Goal: Complete application form: Complete application form

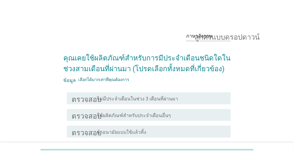
scroll to position [50, 0]
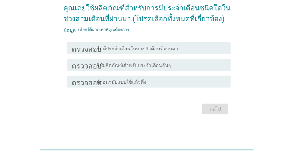
drag, startPoint x: 161, startPoint y: 65, endPoint x: 172, endPoint y: 67, distance: 11.8
click at [161, 65] on font "ใช้ผลิตภัณฑ์สำหรับประจำเดือนอื่นๆ" at bounding box center [134, 65] width 74 height 6
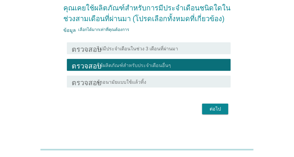
click at [140, 82] on font "ผ้าอนามัยแบบใช้แล้วทิ้ง" at bounding box center [121, 82] width 49 height 6
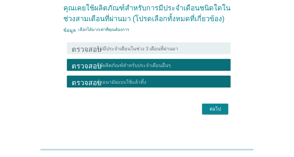
click at [159, 65] on font "ใช้ผลิตภัณฑ์สำหรับประจำเดือนอื่นๆ" at bounding box center [134, 65] width 74 height 6
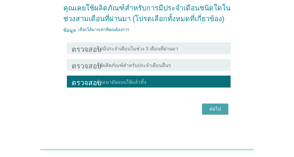
click at [218, 110] on font "ต่อไป" at bounding box center [215, 109] width 11 height 6
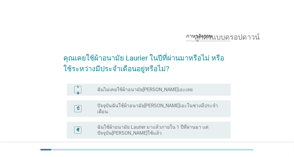
click at [170, 104] on font "ปัจจุบันฉันใช้ผ้าอนามัย[PERSON_NAME]เอะในช่วงมีประจำเดือน" at bounding box center [157, 109] width 121 height 12
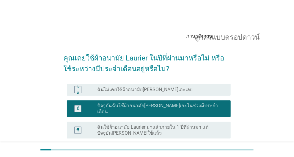
scroll to position [30, 0]
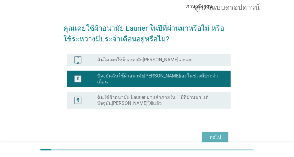
click at [217, 134] on font "ต่อไป" at bounding box center [215, 137] width 11 height 6
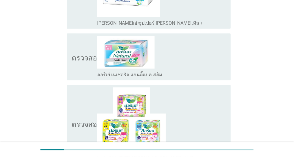
scroll to position [595, 0]
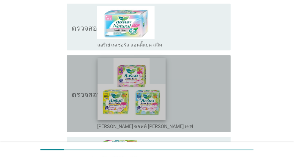
click at [119, 77] on img at bounding box center [132, 89] width 68 height 62
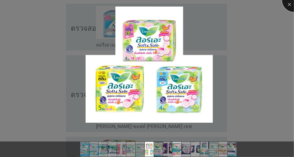
click at [288, 4] on div at bounding box center [294, 0] width 24 height 24
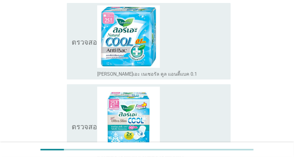
scroll to position [0, 0]
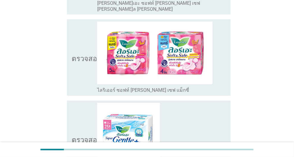
click at [158, 39] on img at bounding box center [154, 53] width 115 height 63
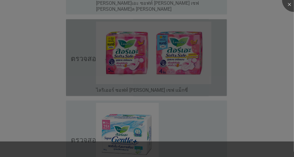
scroll to position [476, 0]
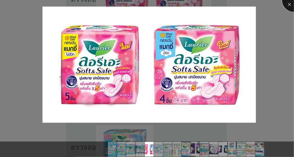
click at [290, 4] on div at bounding box center [294, 0] width 24 height 24
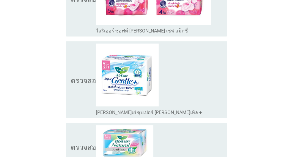
scroll to position [595, 0]
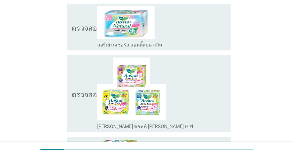
click at [76, 90] on font "ตรวจสอบ" at bounding box center [87, 93] width 30 height 7
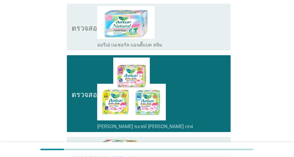
scroll to position [684, 0]
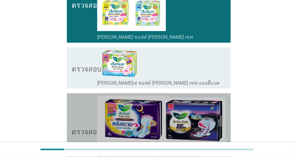
click at [90, 127] on font "ตรวจสอบ" at bounding box center [87, 130] width 30 height 7
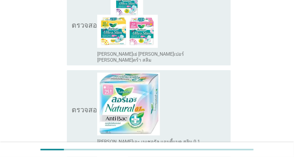
scroll to position [1265, 0]
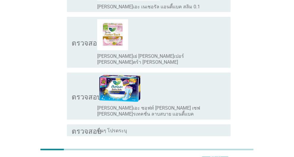
click at [207, 154] on div "ต่อไป" at bounding box center [215, 157] width 17 height 7
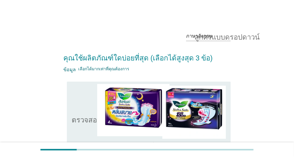
scroll to position [119, 0]
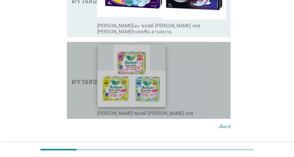
click at [102, 70] on img at bounding box center [132, 76] width 68 height 62
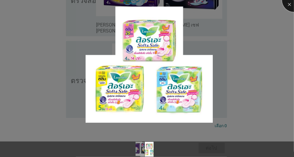
click at [286, 3] on div at bounding box center [294, 0] width 24 height 24
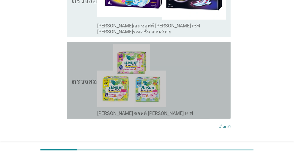
click at [193, 69] on div "โครงร่างกล่องกาเครื่องหมายว่าง [PERSON_NAME] ซอฟท์ [PERSON_NAME] เซฟ" at bounding box center [161, 80] width 129 height 72
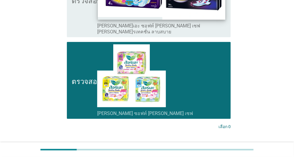
scroll to position [59, 0]
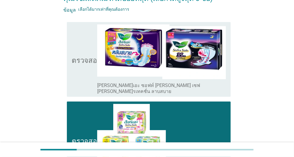
click at [82, 56] on font "ตรวจสอบ" at bounding box center [87, 59] width 30 height 7
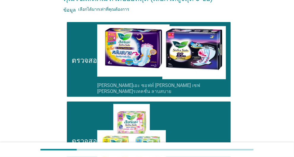
scroll to position [153, 0]
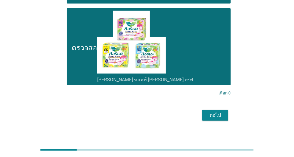
click at [208, 112] on div "ต่อไป" at bounding box center [215, 115] width 17 height 7
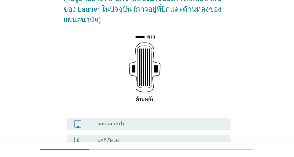
scroll to position [119, 0]
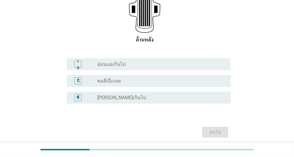
click at [134, 65] on div "ปุ่มวิทยุ[PERSON_NAME]เลือก อ่อนแอเกินไป" at bounding box center [159, 64] width 124 height 6
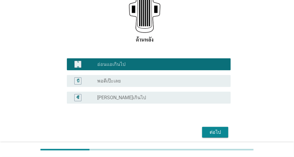
click at [217, 129] on font "ต่อไป" at bounding box center [215, 132] width 11 height 6
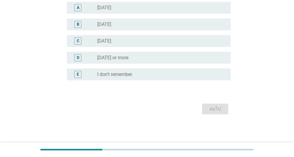
scroll to position [0, 0]
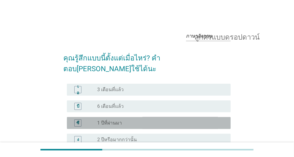
click at [142, 120] on div "ปุ่มวิทยุ[PERSON_NAME]เลือก 1 ปีที่ผ่านมา" at bounding box center [159, 123] width 124 height 6
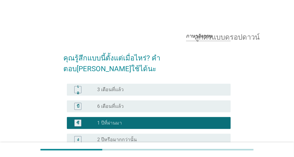
scroll to position [71, 0]
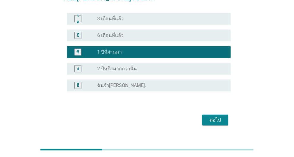
click at [216, 117] on font "ต่อไป" at bounding box center [215, 120] width 11 height 6
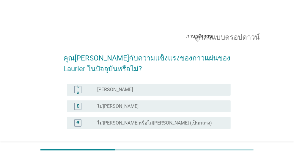
click at [153, 107] on div "ปุ่มวิทยุ[PERSON_NAME]เลือก ไม่[PERSON_NAME]" at bounding box center [159, 106] width 124 height 6
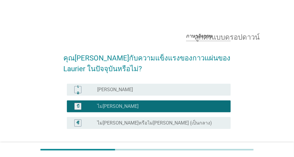
scroll to position [48, 0]
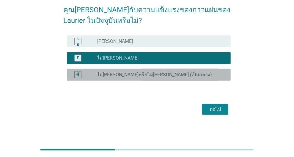
drag, startPoint x: 165, startPoint y: 73, endPoint x: 190, endPoint y: 92, distance: 31.0
click at [165, 74] on div "ปุ่มวิทยุ[PERSON_NAME]เลือก ไม่[PERSON_NAME]หรือไม่[PERSON_NAME] (เป็นกลาง)" at bounding box center [159, 75] width 124 height 6
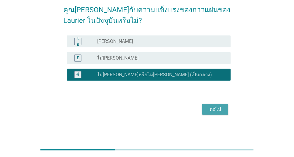
click at [215, 108] on font "ต่อไป" at bounding box center [215, 109] width 11 height 6
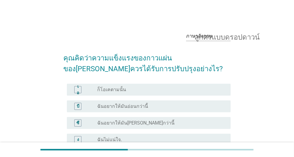
scroll to position [30, 0]
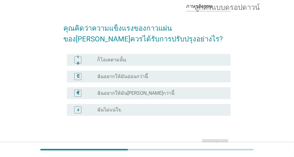
click at [142, 92] on font "ฉันอยากให้มัน[PERSON_NAME]กว่านี้" at bounding box center [135, 93] width 77 height 6
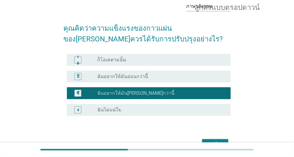
scroll to position [59, 0]
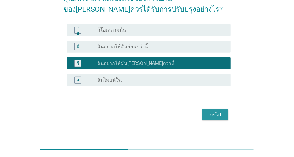
click at [211, 114] on font "ต่อไป" at bounding box center [215, 115] width 11 height 6
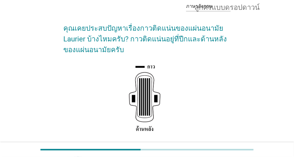
scroll to position [119, 0]
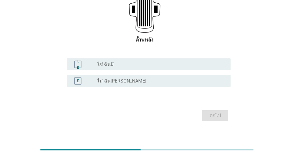
click at [152, 69] on div "เอ ปุ่มวิทยุ[PERSON_NAME]เลือก ใช่ ฉันมี" at bounding box center [149, 64] width 164 height 12
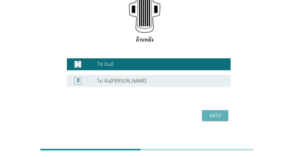
drag, startPoint x: 219, startPoint y: 118, endPoint x: 203, endPoint y: 118, distance: 16.7
click at [219, 118] on font "ต่อไป" at bounding box center [215, 115] width 11 height 7
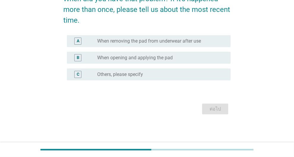
scroll to position [0, 0]
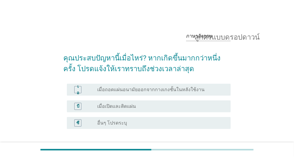
click at [163, 87] on font "เมื่อถอดแผ่นอนามัยออกจากกางเกงชั้นในหลังใช้งาน" at bounding box center [150, 90] width 107 height 6
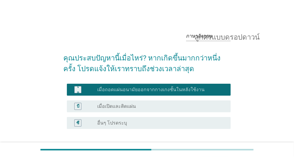
scroll to position [48, 0]
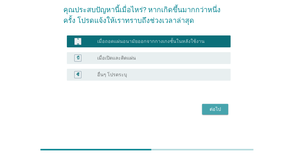
click at [217, 108] on font "ต่อไป" at bounding box center [215, 109] width 11 height 6
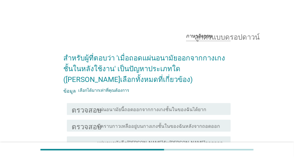
scroll to position [89, 0]
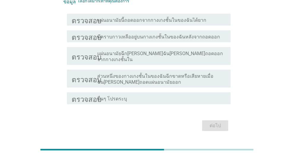
click at [162, 54] on font "แผ่นอนามัยฉีก[PERSON_NAME]ฉัน[PERSON_NAME]ถอดออกจากกางเกงชั้นใน" at bounding box center [160, 57] width 126 height 12
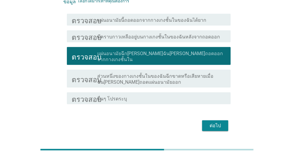
click at [193, 73] on font "ส่วนหนึ่งของกางเกงชั้นในของฉันฉีกขาดหรือเสียหายเมื่อฉัน[PERSON_NAME]ถอดแผ่นอนาม…" at bounding box center [155, 79] width 116 height 12
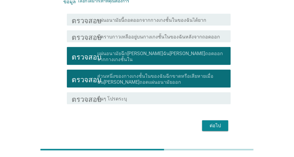
click at [216, 123] on font "ต่อไป" at bounding box center [215, 126] width 11 height 6
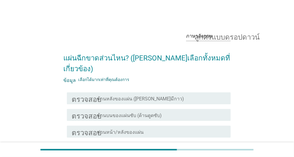
scroll to position [30, 0]
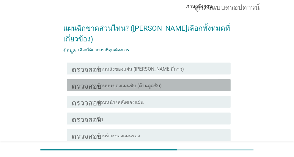
click at [168, 81] on div "โครงร่างกล่องกาเครื่องหมายว่าง ด้านบนของแผ่นซับ (ด้านดูดซับ)" at bounding box center [161, 84] width 129 height 7
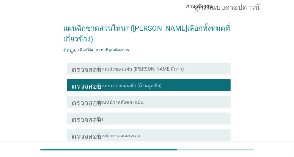
scroll to position [89, 0]
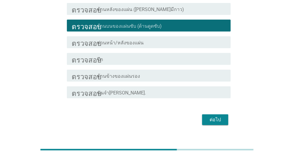
click at [214, 114] on button "ต่อไป" at bounding box center [215, 119] width 26 height 11
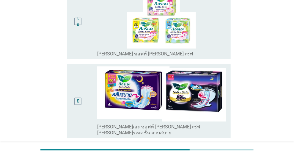
click at [89, 33] on div "เอ" at bounding box center [85, 21] width 26 height 71
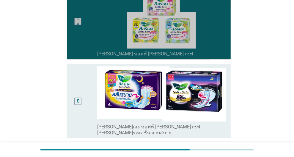
scroll to position [158, 0]
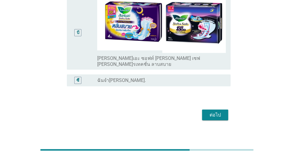
click at [208, 111] on div "ต่อไป" at bounding box center [215, 114] width 17 height 7
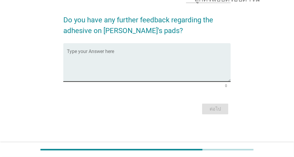
scroll to position [0, 0]
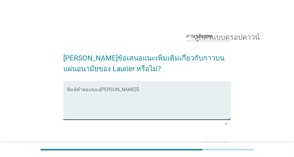
click at [108, 96] on textarea "พิมพ์คำตอบของคุณที่นี่" at bounding box center [149, 103] width 164 height 31
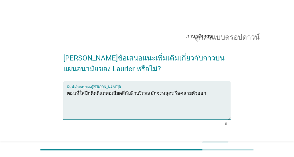
scroll to position [30, 0]
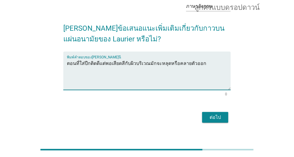
type textarea "ตอนที่ใส่ปีกติดดีแต่พอเสียดสีกับผิวบริเวณมักจะหลุดหรือคลายตัวออก"
click at [219, 121] on button "ต่อไป" at bounding box center [215, 117] width 26 height 11
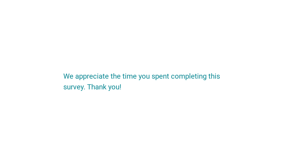
scroll to position [0, 0]
